Goal: Task Accomplishment & Management: Manage account settings

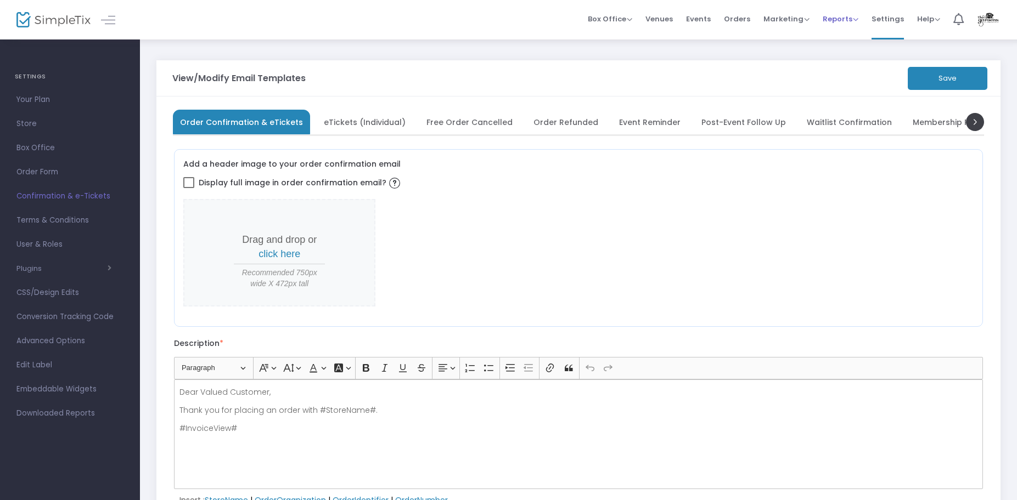
click at [834, 17] on span "Reports" at bounding box center [841, 19] width 36 height 10
click at [791, 18] on span "Marketing" at bounding box center [786, 19] width 46 height 10
click at [791, 34] on li "Promo Codes" at bounding box center [807, 36] width 88 height 21
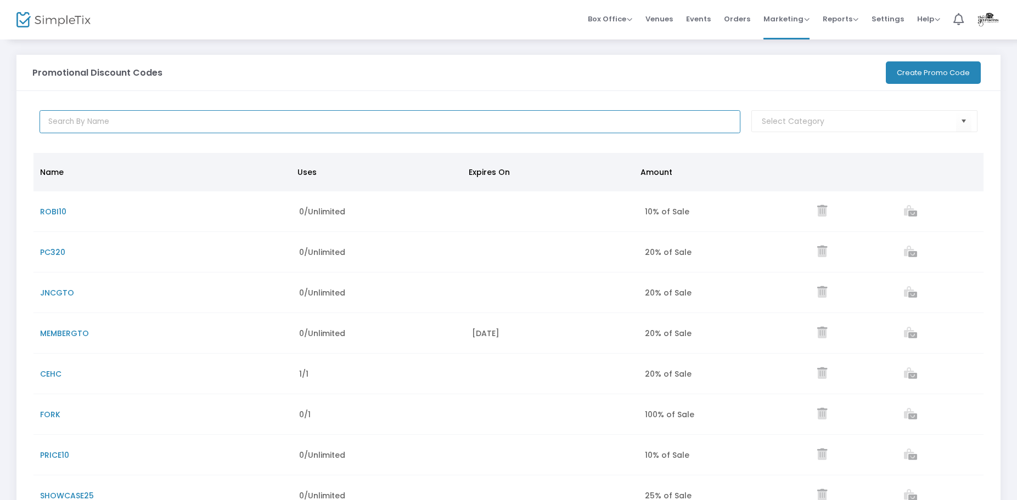
click at [131, 116] on input "text" at bounding box center [390, 121] width 701 height 23
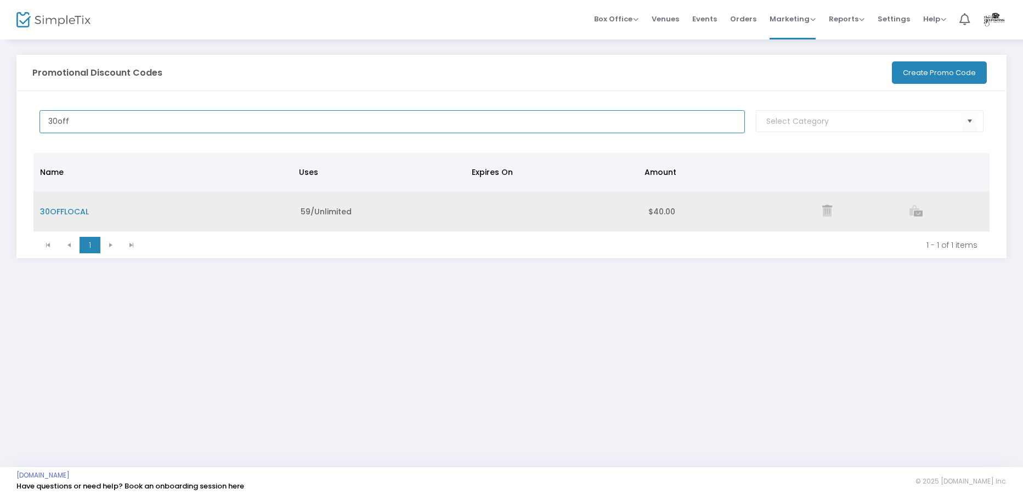
type input "30off"
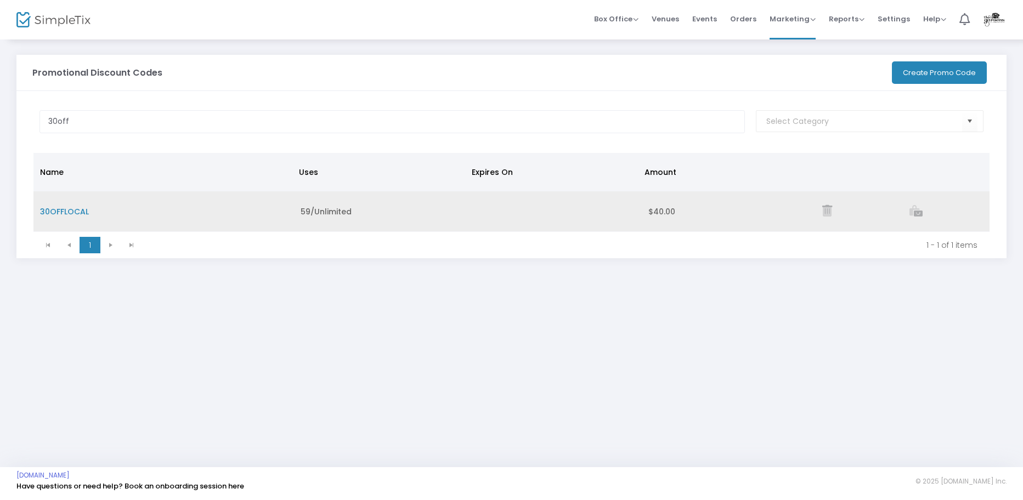
drag, startPoint x: 129, startPoint y: 207, endPoint x: 119, endPoint y: 209, distance: 10.0
click at [128, 207] on td "30OFFLOCAL" at bounding box center [163, 212] width 261 height 41
drag, startPoint x: 112, startPoint y: 210, endPoint x: 36, endPoint y: 210, distance: 76.8
click at [36, 210] on td "30OFFLOCAL" at bounding box center [163, 212] width 261 height 41
copy span "30OFFLOCAL"
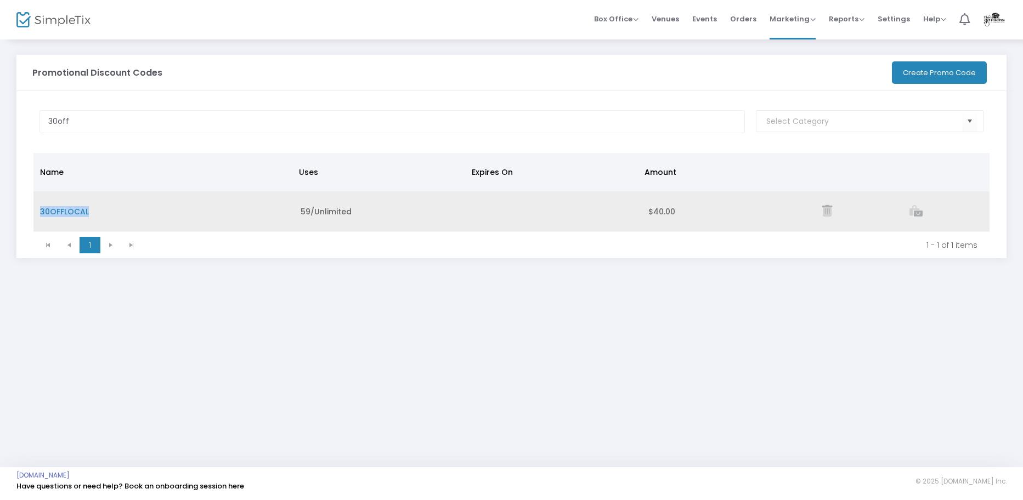
click at [824, 211] on icon "Data table" at bounding box center [828, 211] width 10 height 12
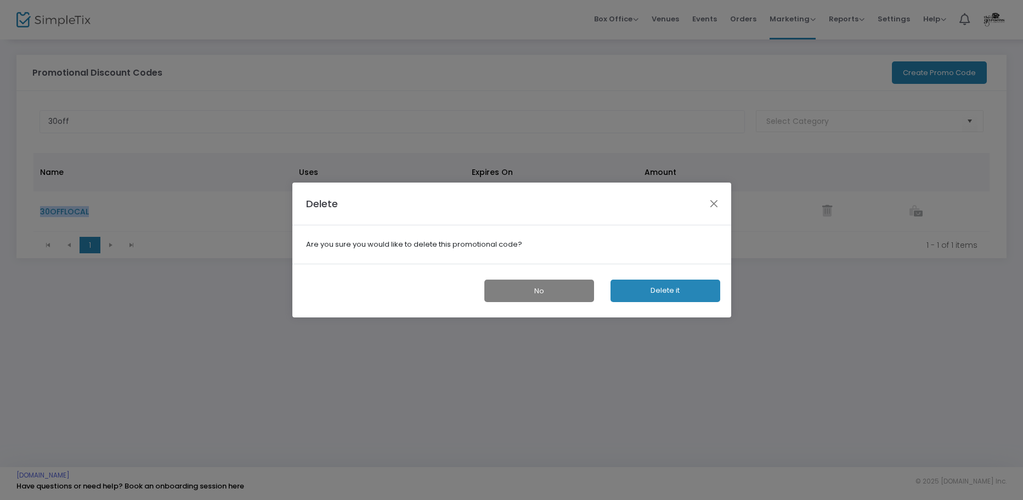
click at [644, 289] on button "Delete it" at bounding box center [666, 291] width 110 height 22
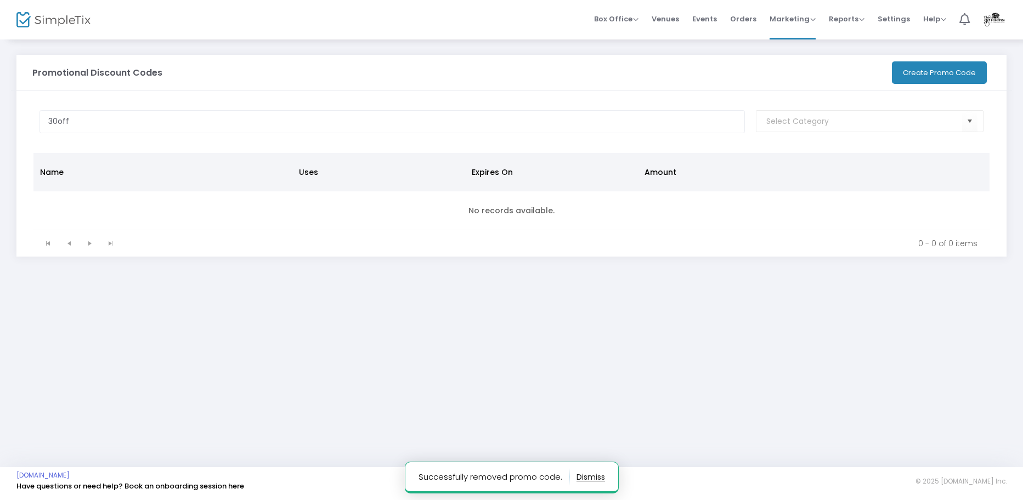
click at [917, 77] on button "Create Promo Code" at bounding box center [939, 72] width 95 height 22
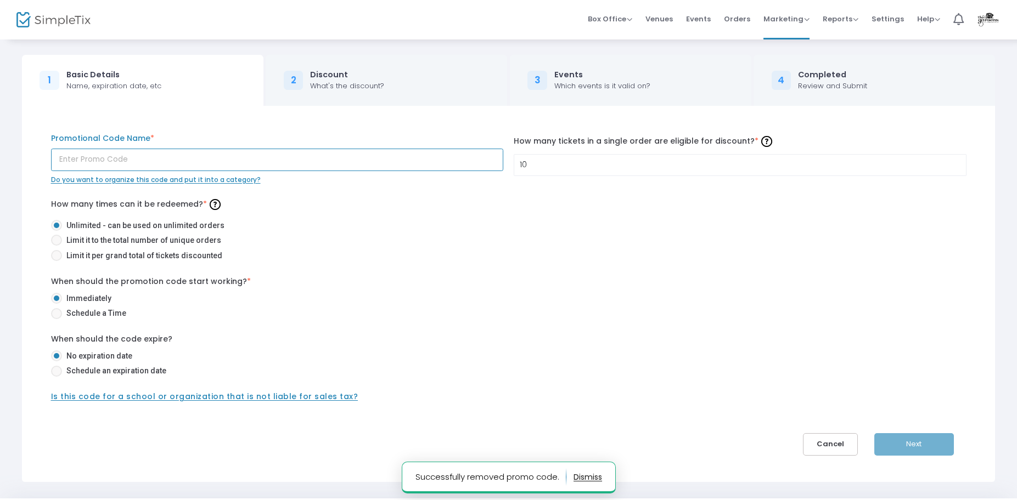
click at [250, 166] on input "text" at bounding box center [277, 160] width 452 height 22
paste input "30OFFLOCAL"
type input "30OFFLOCAL"
click at [565, 160] on input "10" at bounding box center [739, 165] width 451 height 21
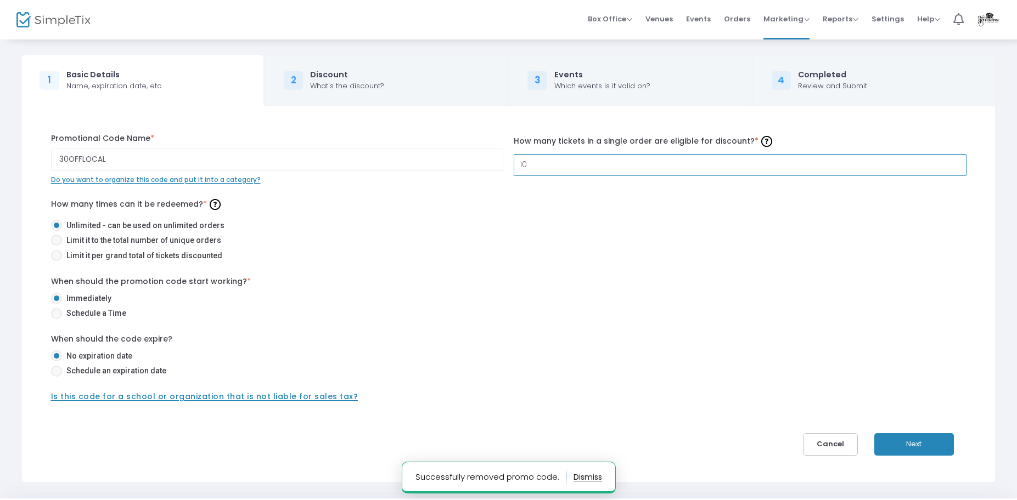
click at [565, 160] on input "10" at bounding box center [739, 165] width 451 height 21
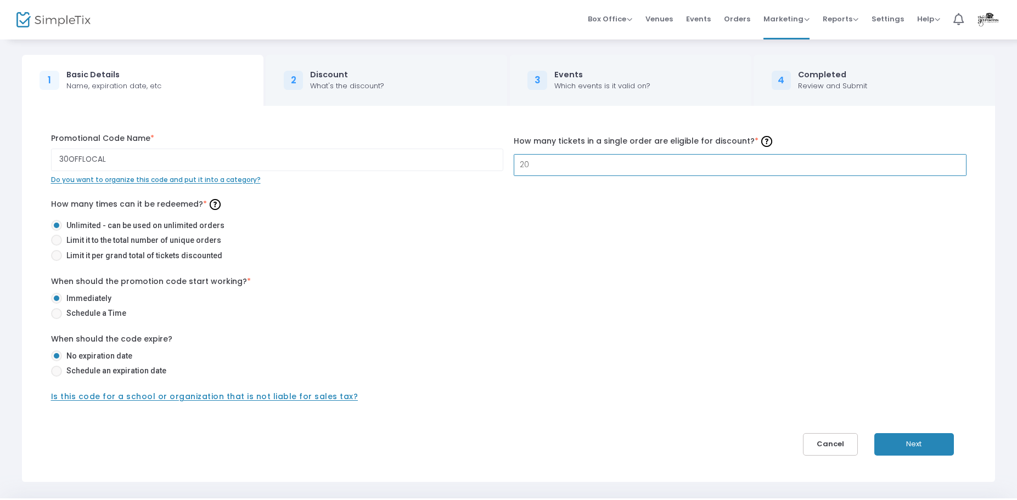
click at [565, 160] on input "20" at bounding box center [739, 165] width 451 height 21
type input "4"
type input "1"
click at [540, 165] on input "16" at bounding box center [739, 165] width 451 height 21
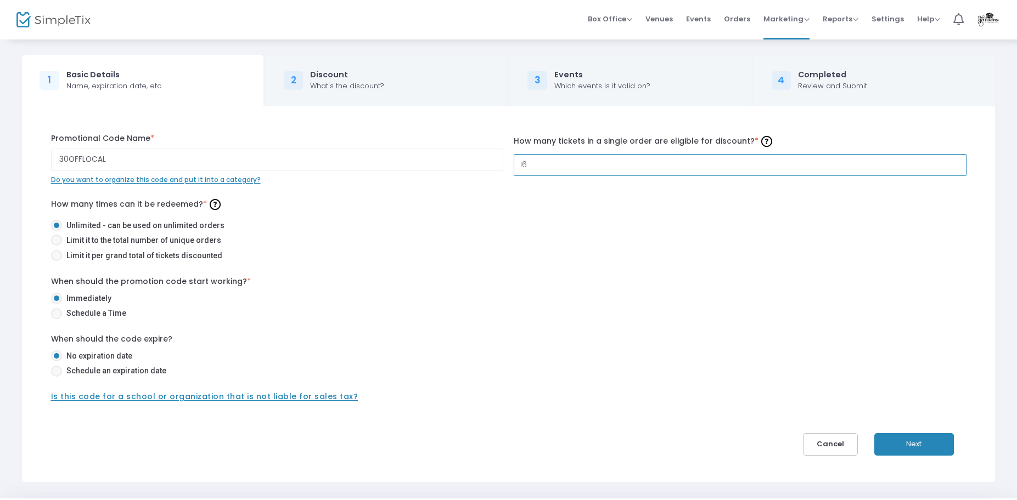
click at [540, 165] on input "16" at bounding box center [739, 165] width 451 height 21
type input "10"
click at [362, 186] on div "30OFFLOCAL Promotional Code Name * Do you want to organize this code and put it…" at bounding box center [509, 268] width 932 height 271
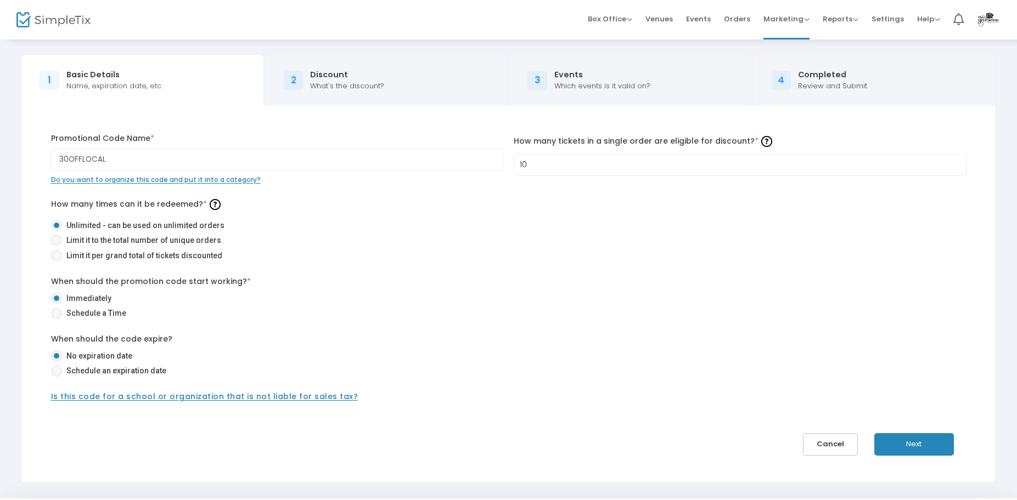
click at [914, 440] on button "Next" at bounding box center [914, 444] width 80 height 22
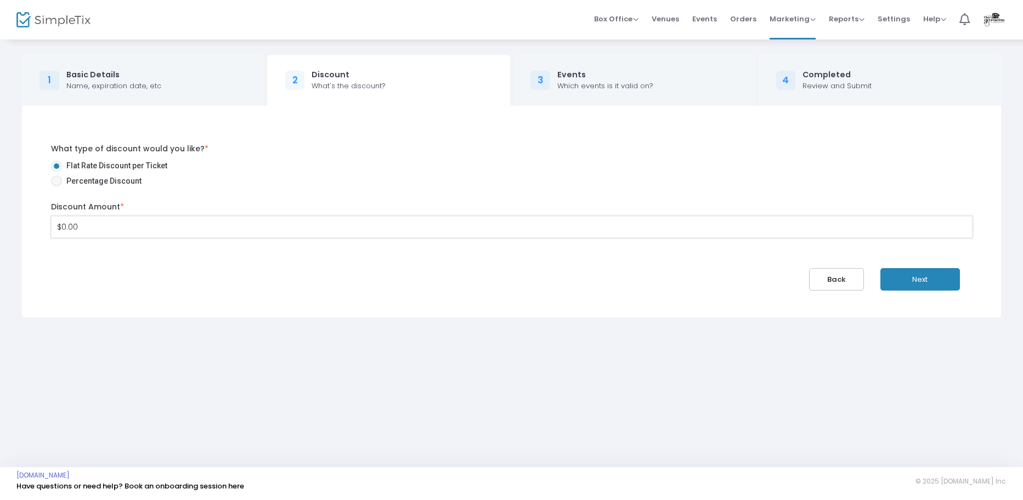
click at [95, 221] on input "$0.00" at bounding box center [512, 227] width 921 height 21
click at [95, 221] on input "0" at bounding box center [512, 227] width 921 height 21
click at [113, 224] on input "0" at bounding box center [512, 227] width 921 height 21
type input "$48.00"
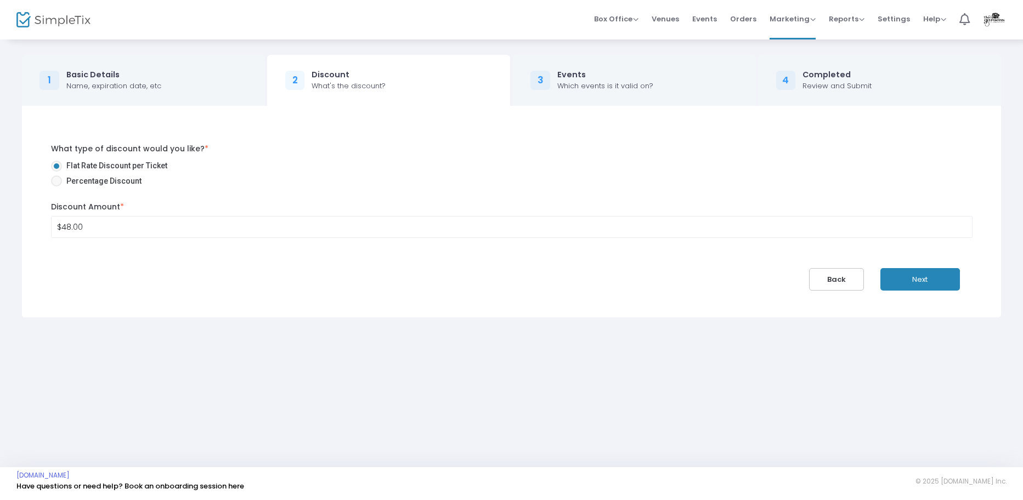
click at [233, 262] on div "What type of discount would you like? * Flat Rate Discount per Ticket Percentag…" at bounding box center [512, 212] width 955 height 159
click at [916, 274] on button "Next" at bounding box center [921, 279] width 80 height 22
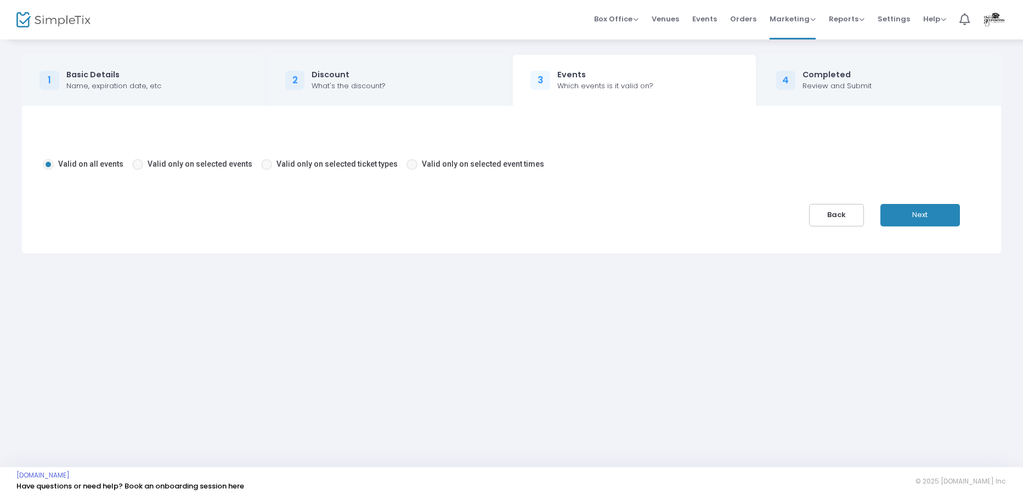
click at [135, 162] on span at bounding box center [137, 164] width 11 height 11
click at [137, 170] on input "Valid only on selected events" at bounding box center [137, 170] width 1 height 1
radio input "true"
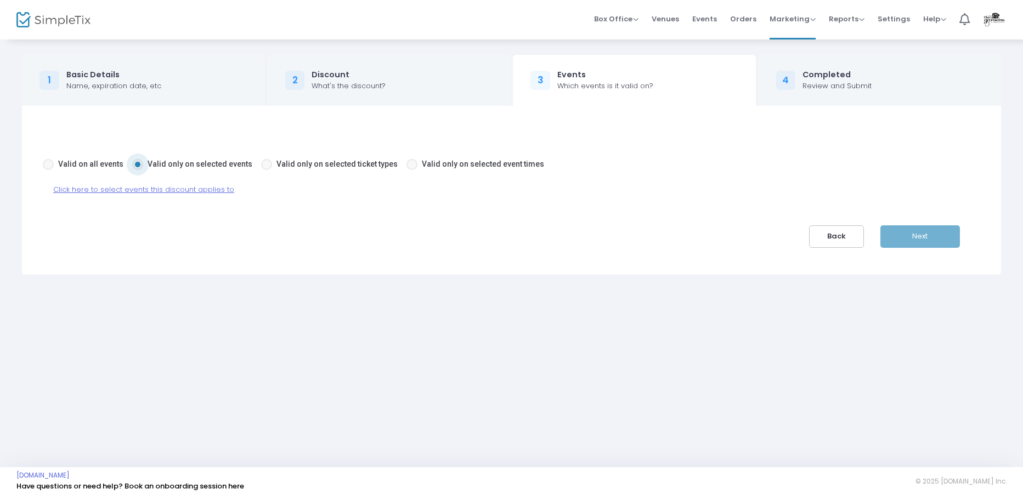
click at [173, 189] on span "Click here to select events this discount applies to" at bounding box center [143, 189] width 181 height 10
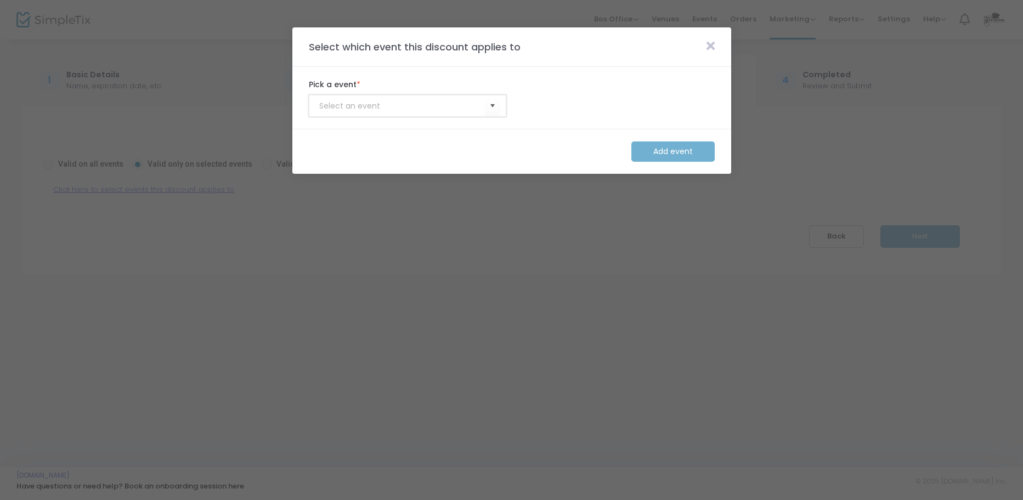
click at [395, 109] on input at bounding box center [402, 106] width 166 height 12
click at [492, 106] on span "Select" at bounding box center [492, 106] width 18 height 18
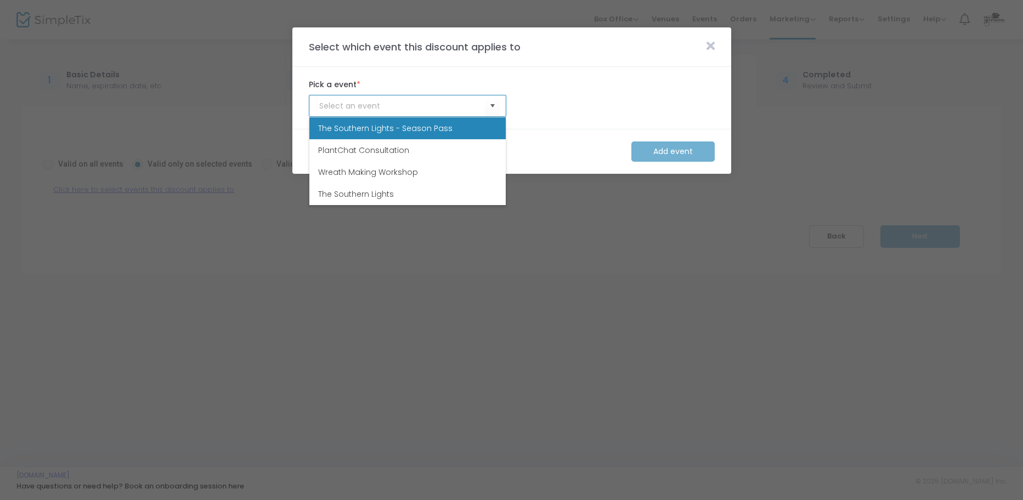
click at [422, 183] on li "The Southern Lights" at bounding box center [407, 194] width 196 height 22
type input "The Southern Lights"
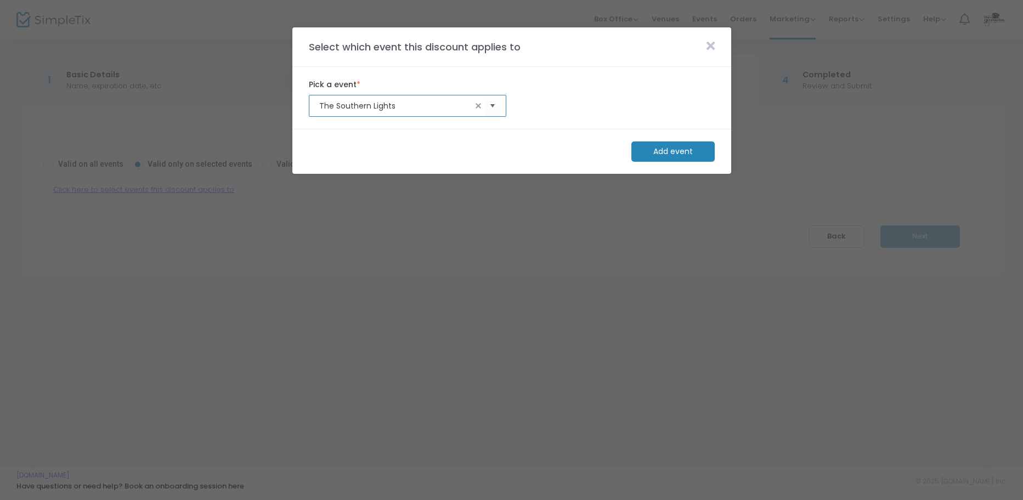
click at [652, 154] on m-button "Add event" at bounding box center [673, 152] width 83 height 20
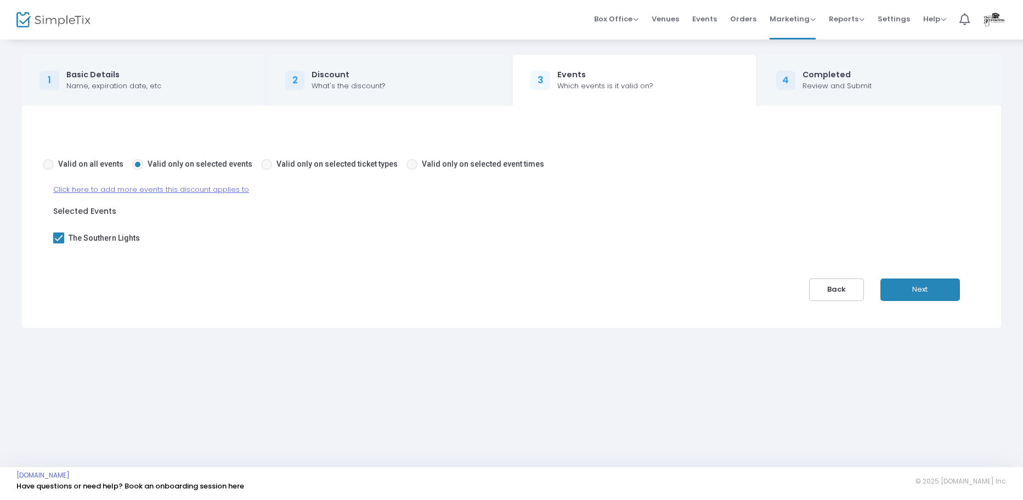
click at [917, 285] on button "Next" at bounding box center [921, 290] width 80 height 22
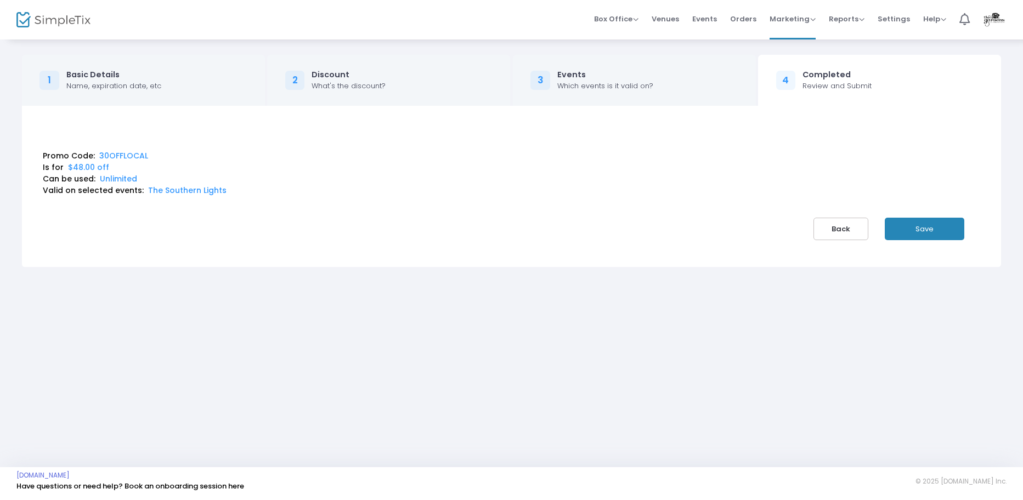
click at [906, 229] on button "Save" at bounding box center [925, 229] width 80 height 22
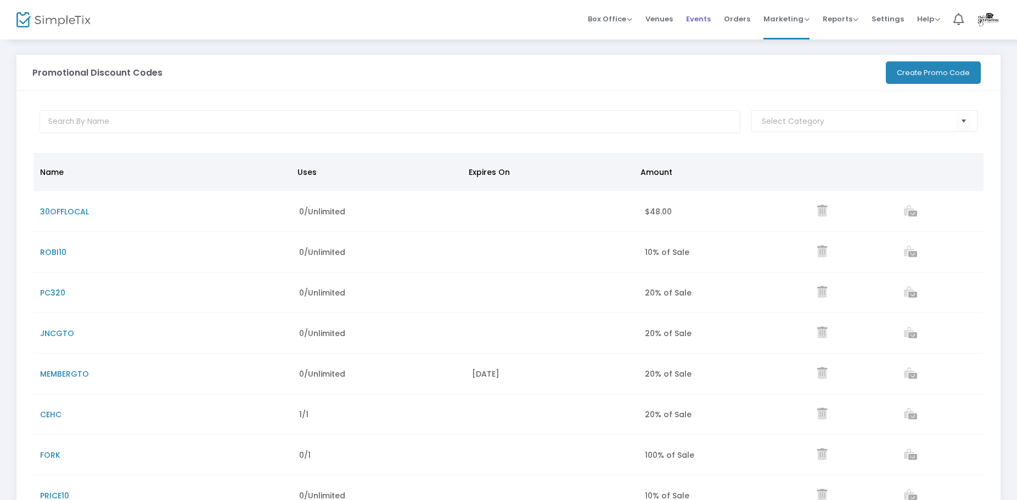
click at [708, 22] on span "Events" at bounding box center [698, 19] width 25 height 28
